Goal: Check status

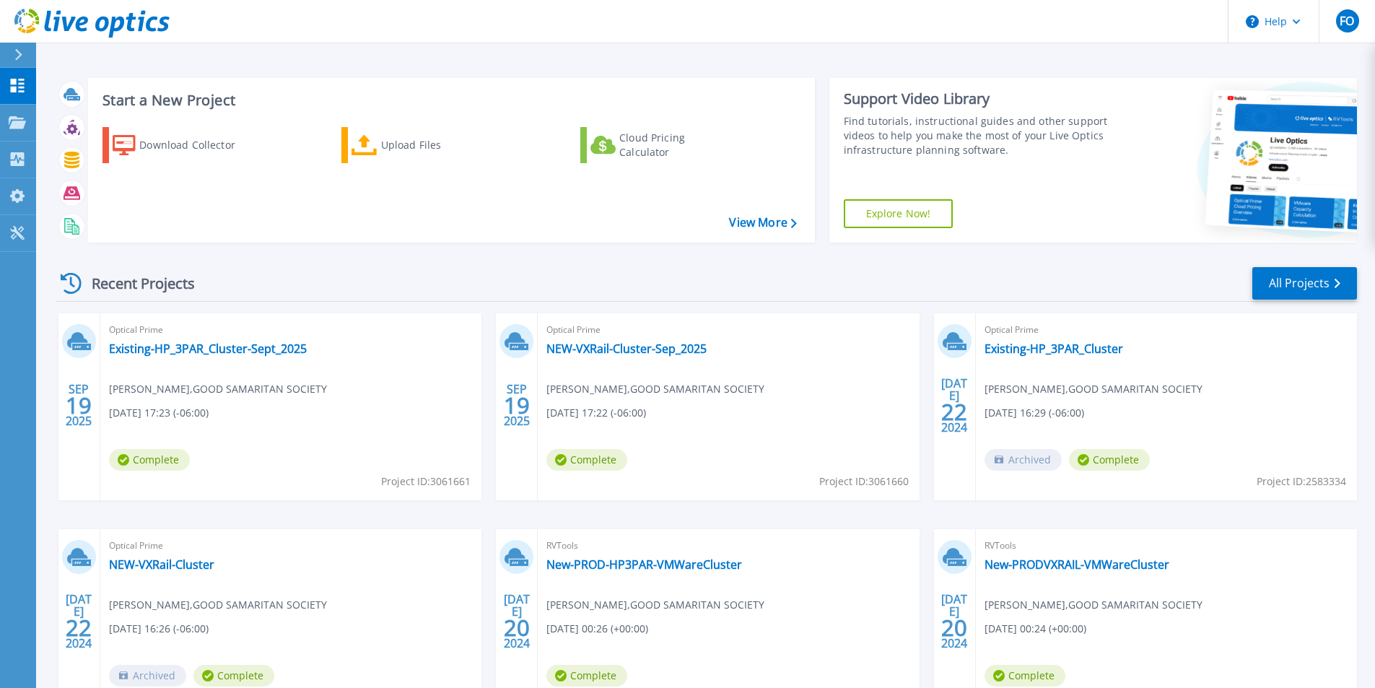
click at [1004, 239] on div "Support Video Library Find tutorials, instructional guides and other support vi…" at bounding box center [971, 160] width 284 height 165
click at [1048, 276] on div "Recent Projects All Projects" at bounding box center [706, 284] width 1301 height 36
click at [740, 349] on div "Optical Prime NEW-VXRail-Cluster-Sep_2025 [PERSON_NAME] , GOOD SAMARITAN SOCIET…" at bounding box center [728, 406] width 381 height 187
click at [740, 349] on div "Optical Prime NEW-VXRail-Cluster-Sep_2025 Fabio Oliveira , GOOD SAMARITAN SOCIE…" at bounding box center [728, 406] width 381 height 187
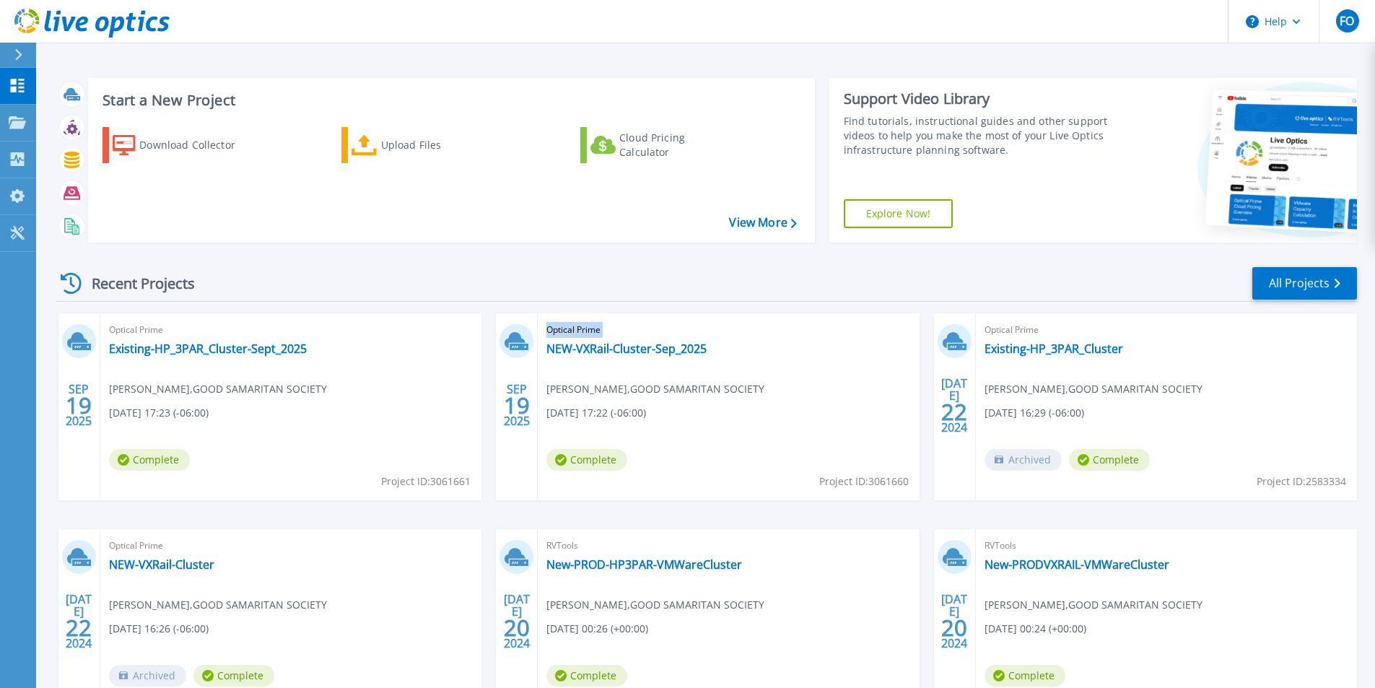
click at [668, 303] on div "Recent Projects All Projects SEP 19 2025 Optical Prime Existing-HP_3PAR_Cluster…" at bounding box center [706, 505] width 1301 height 502
